Goal: Find specific page/section: Find specific page/section

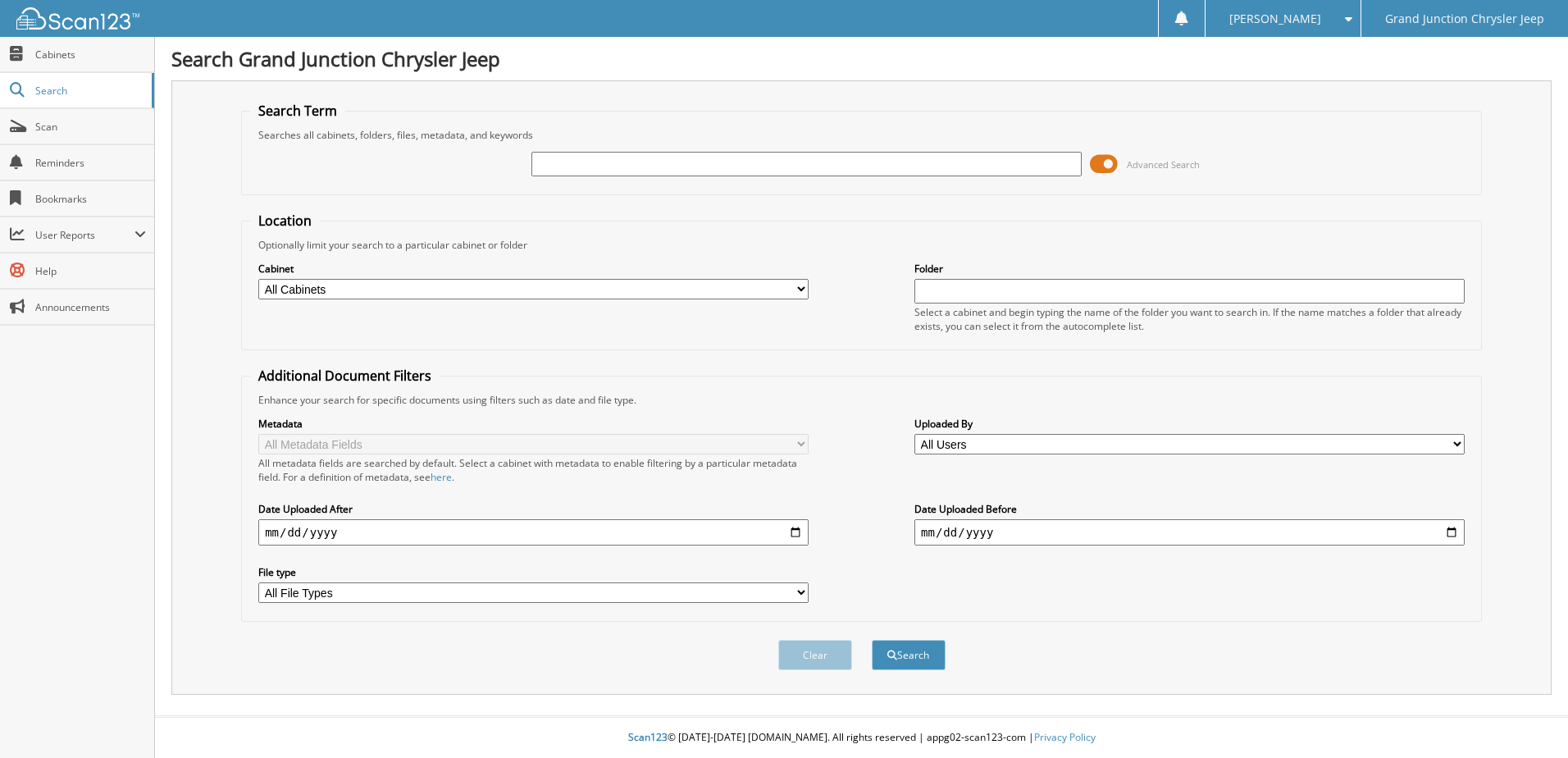
click at [681, 165] on input "text" at bounding box center [806, 164] width 550 height 25
click at [784, 159] on input "text" at bounding box center [806, 164] width 550 height 25
paste input "6288250"
type input "6288250"
click at [872, 640] on button "Search" at bounding box center [909, 655] width 74 height 30
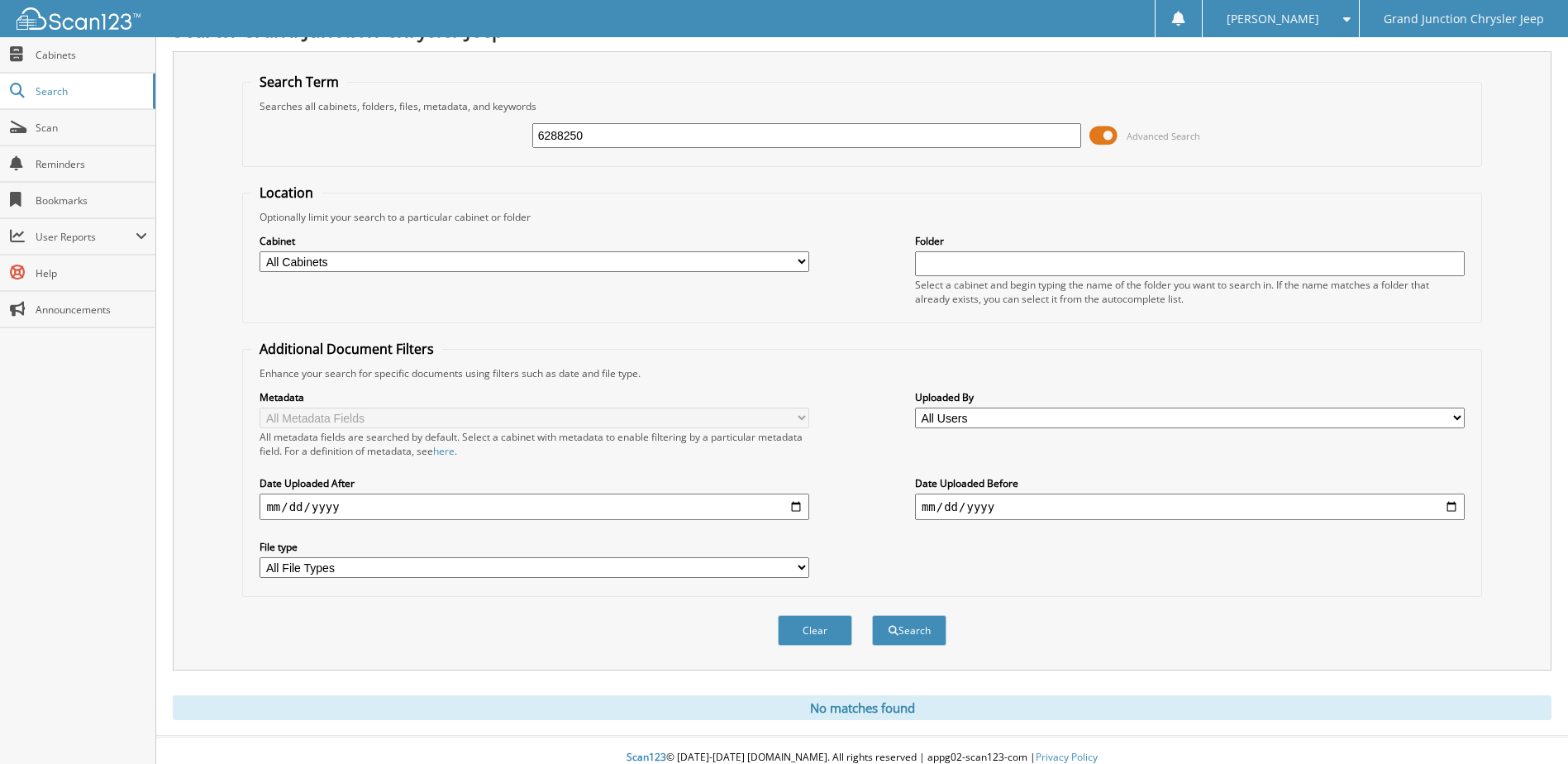
scroll to position [45, 0]
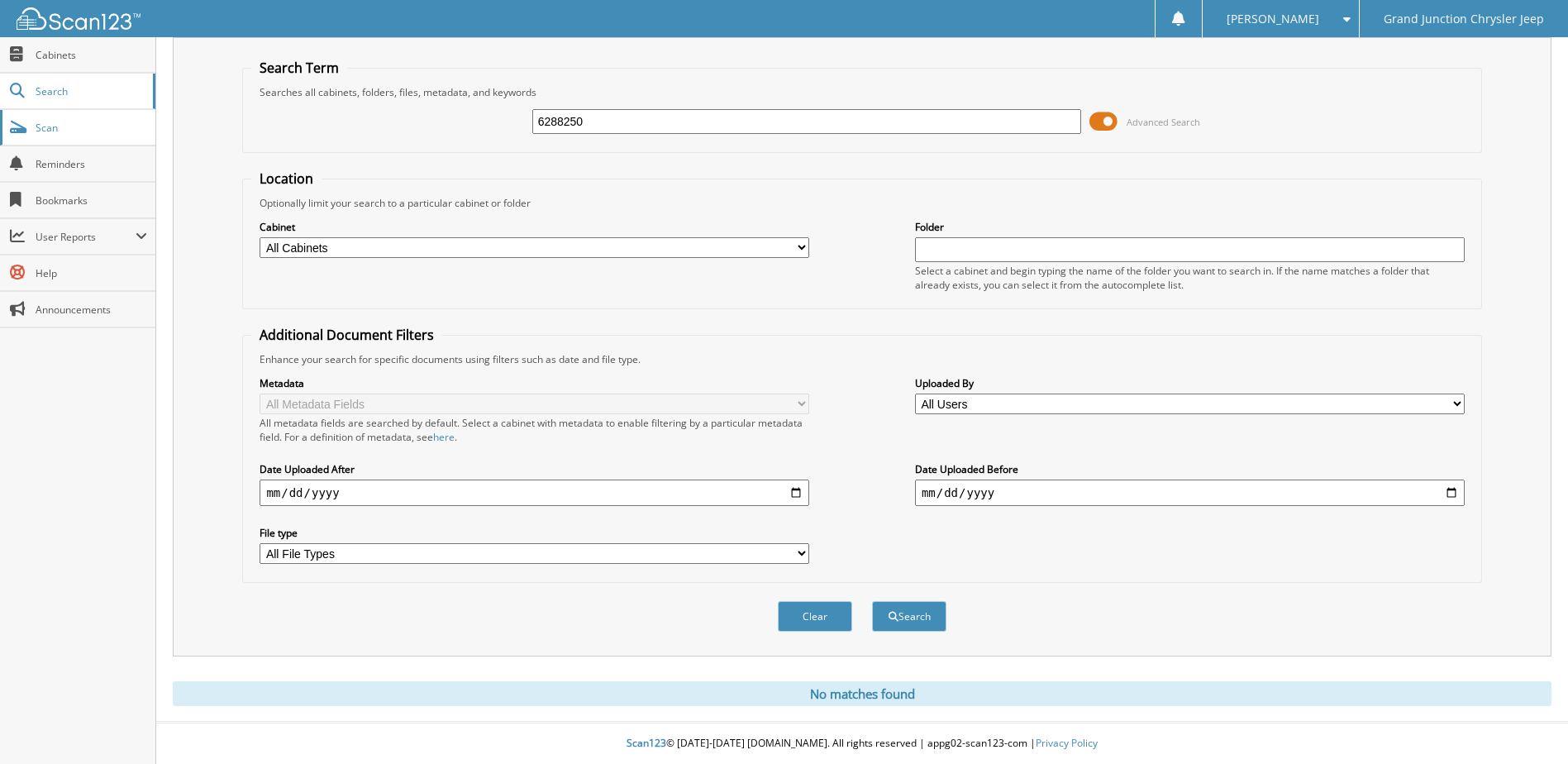
click at [81, 126] on span "Scan" at bounding box center [90, 127] width 111 height 14
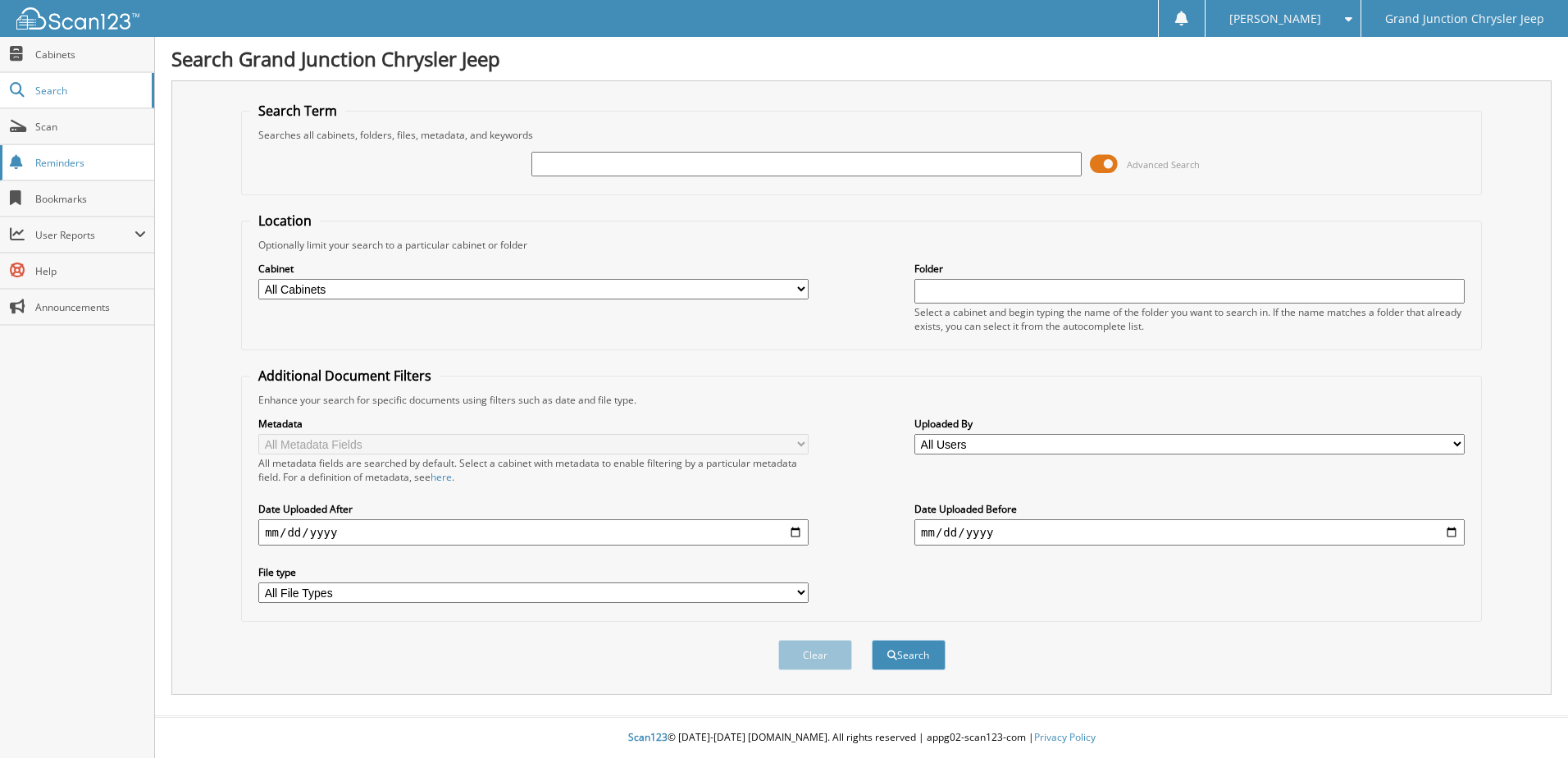
click at [80, 167] on span "Reminders" at bounding box center [90, 162] width 110 height 14
